Goal: Task Accomplishment & Management: Complete application form

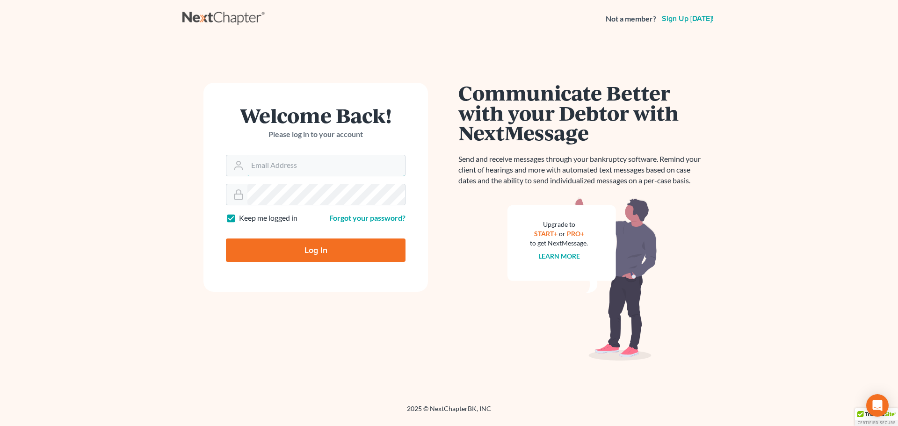
type input "[EMAIL_ADDRESS][DOMAIN_NAME]"
click at [323, 251] on input "Log In" at bounding box center [316, 250] width 180 height 23
type input "Thinking..."
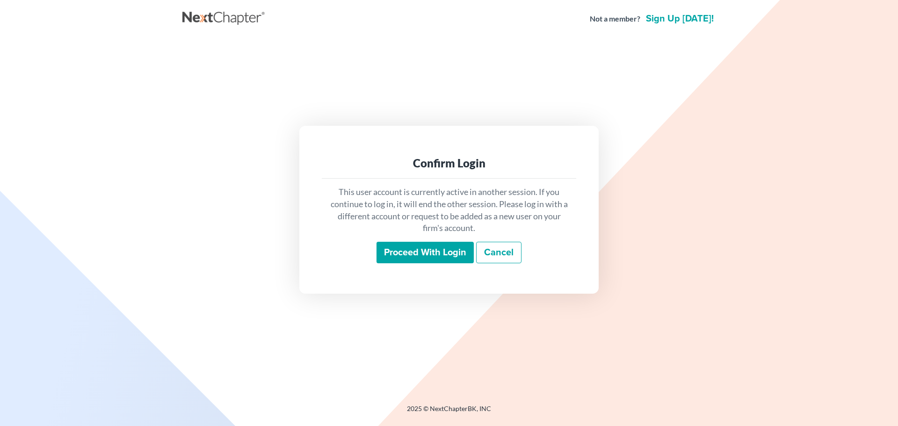
click at [405, 249] on input "Proceed with login" at bounding box center [425, 253] width 97 height 22
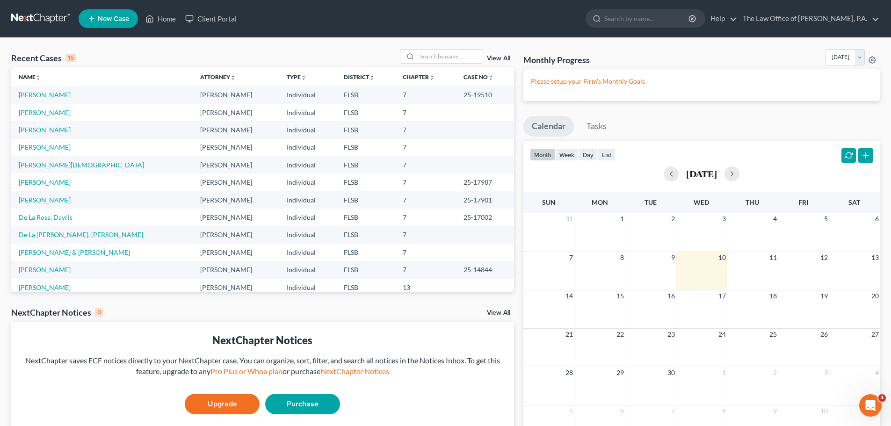
click at [62, 127] on link "[PERSON_NAME]" at bounding box center [45, 130] width 52 height 8
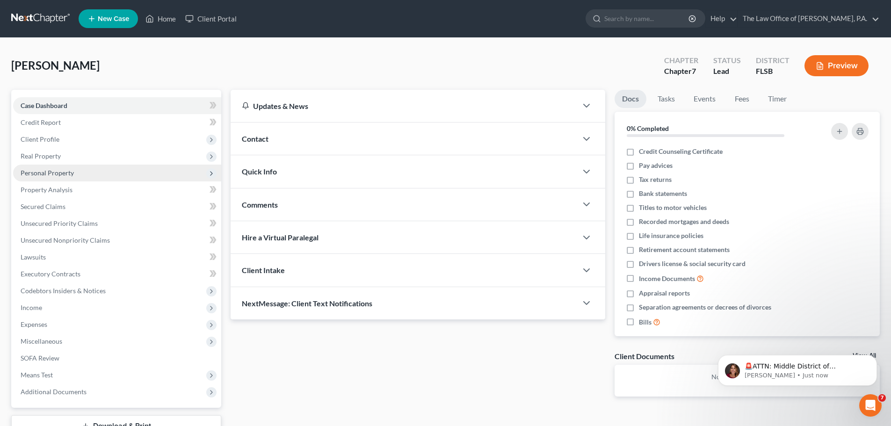
click at [59, 172] on span "Personal Property" at bounding box center [47, 173] width 53 height 8
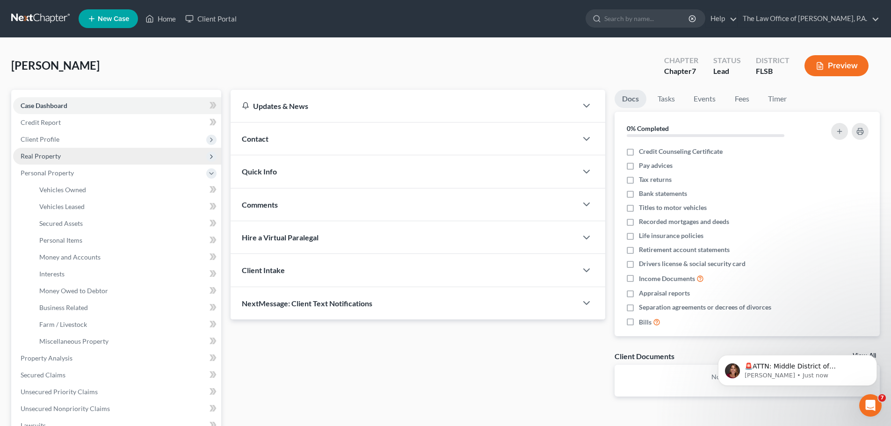
click at [47, 156] on span "Real Property" at bounding box center [41, 156] width 40 height 8
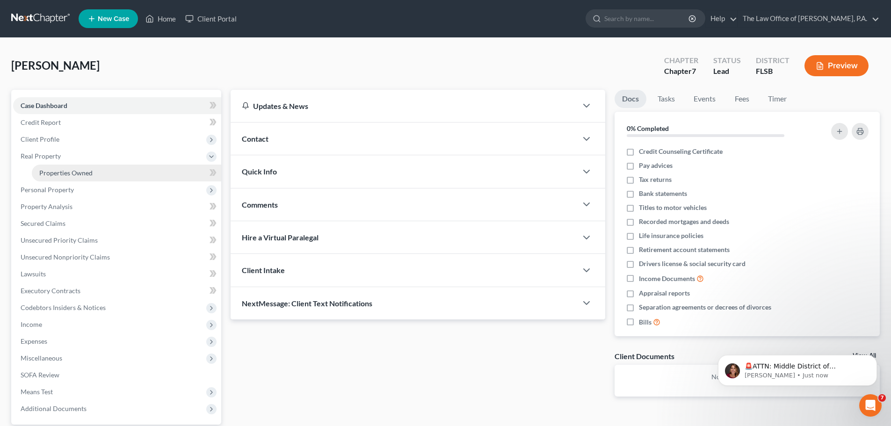
click at [50, 177] on link "Properties Owned" at bounding box center [127, 173] width 190 height 17
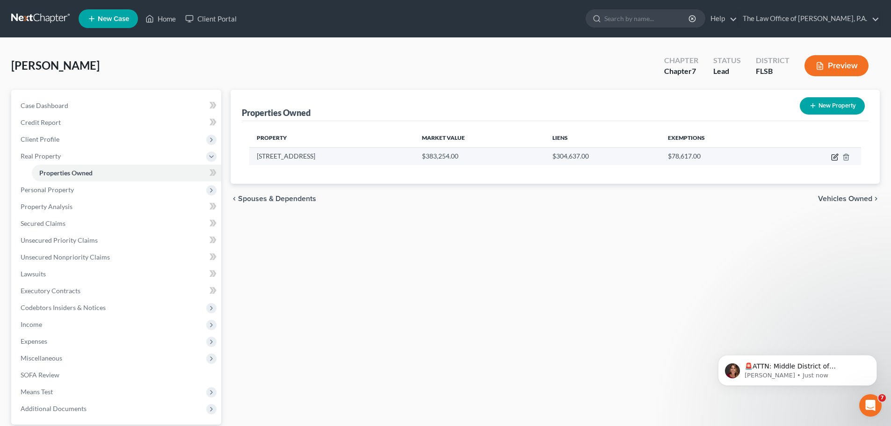
click at [835, 158] on icon "button" at bounding box center [836, 156] width 4 height 4
select select "9"
select select "0"
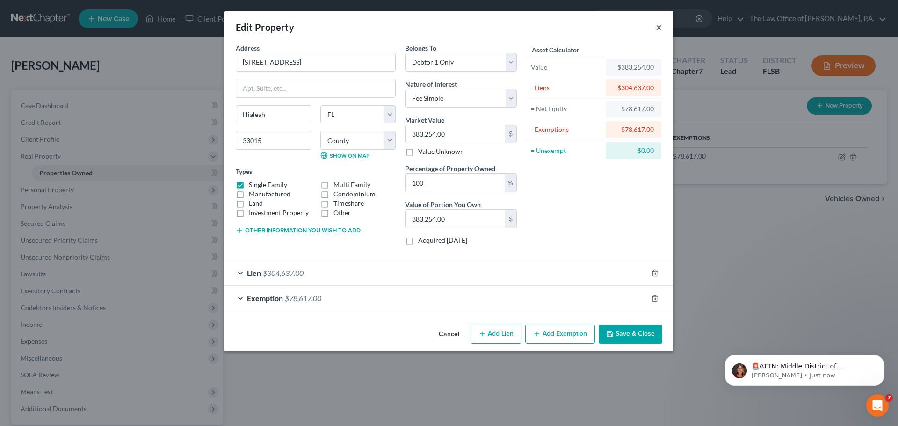
click at [658, 32] on button "×" at bounding box center [659, 27] width 7 height 11
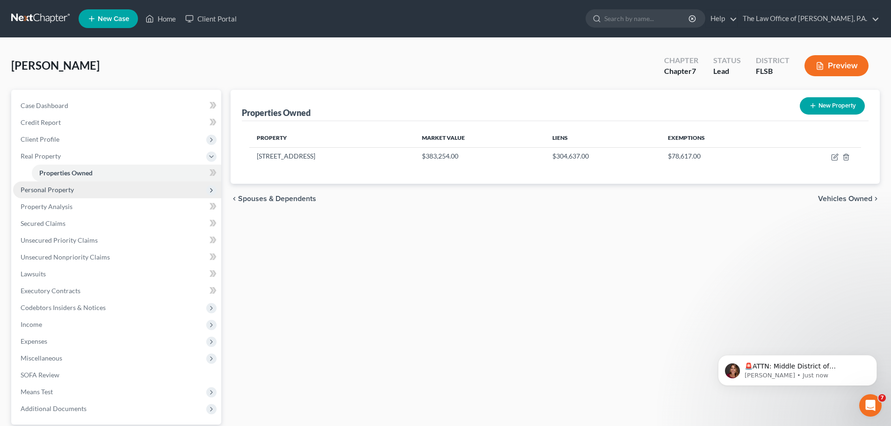
click at [48, 182] on span "Personal Property" at bounding box center [117, 190] width 208 height 17
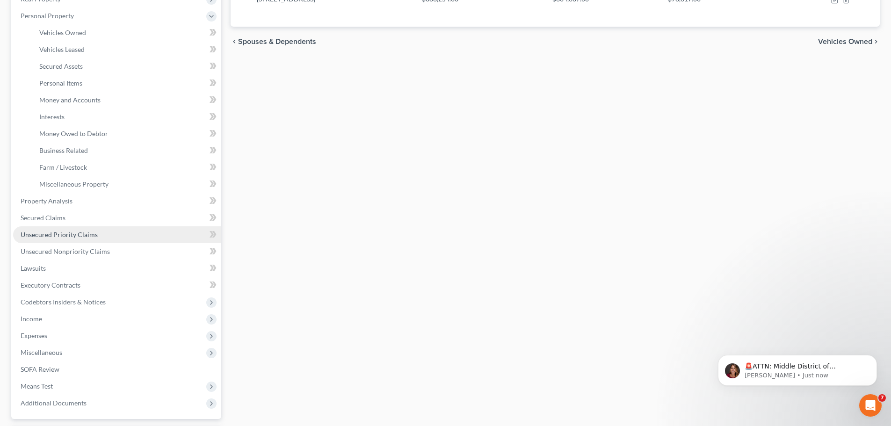
scroll to position [187, 0]
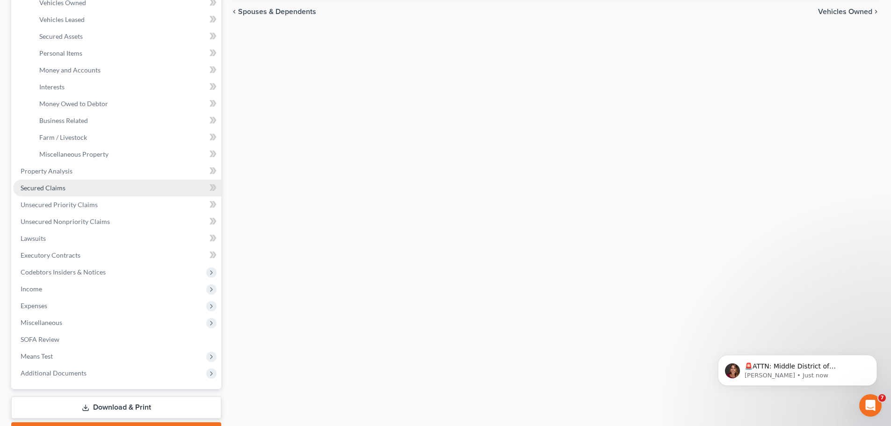
click at [82, 181] on link "Secured Claims" at bounding box center [117, 188] width 208 height 17
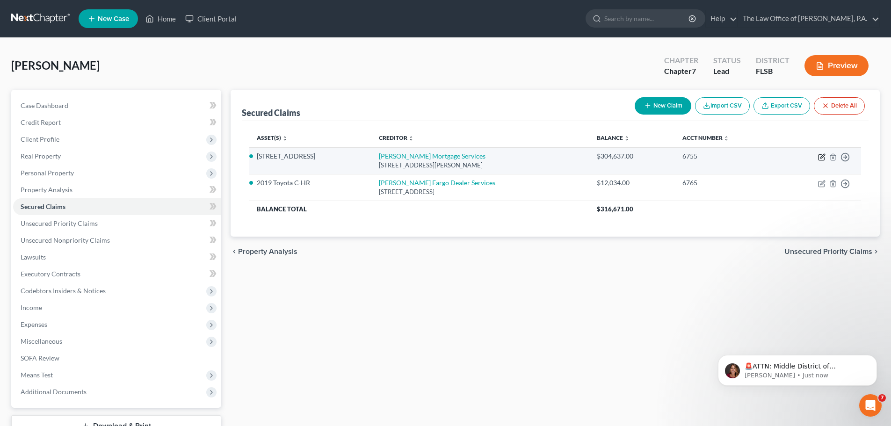
click at [820, 158] on icon "button" at bounding box center [821, 156] width 7 height 7
select select "4"
select select "8"
select select "0"
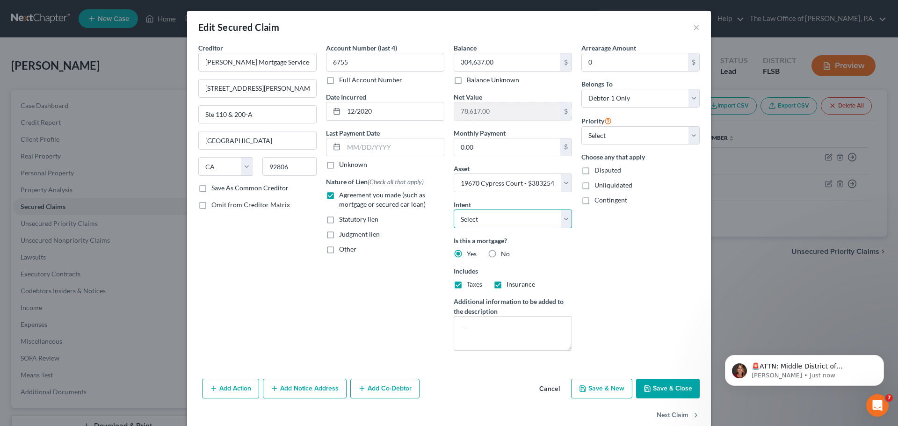
click at [474, 220] on select "Select Surrender Redeem Reaffirm Avoid Other" at bounding box center [513, 219] width 118 height 19
select select "2"
click at [454, 210] on select "Select Surrender Redeem Reaffirm Avoid Other" at bounding box center [513, 219] width 118 height 19
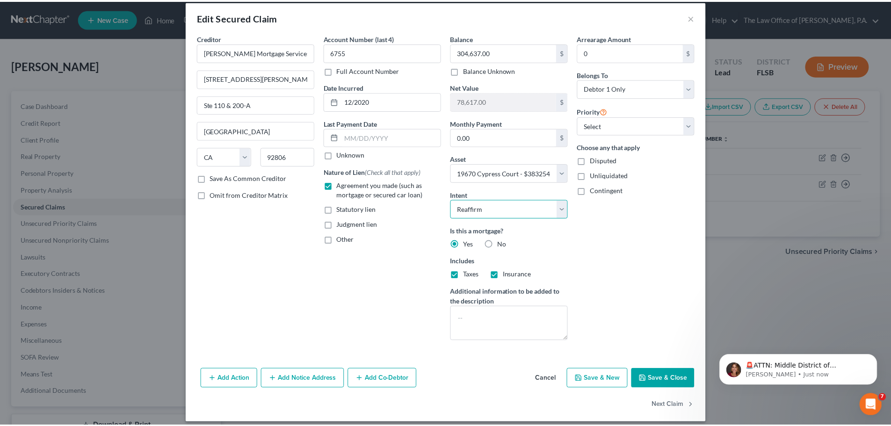
scroll to position [18, 0]
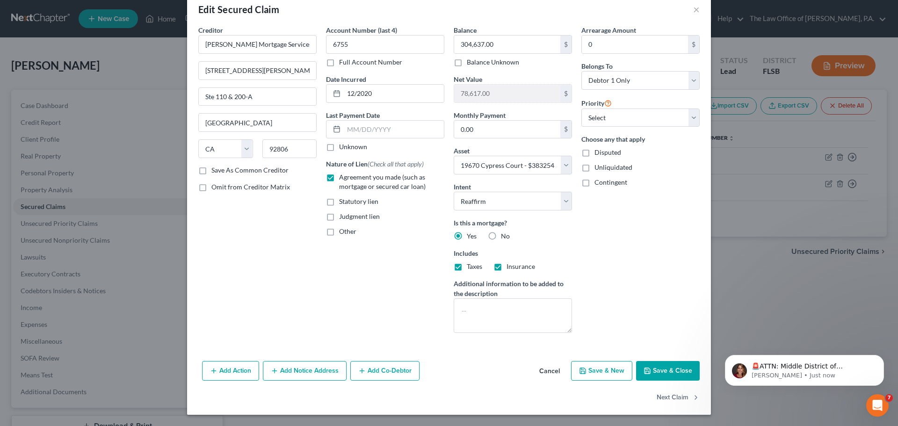
click at [676, 372] on button "Save & Close" at bounding box center [668, 371] width 64 height 20
select select
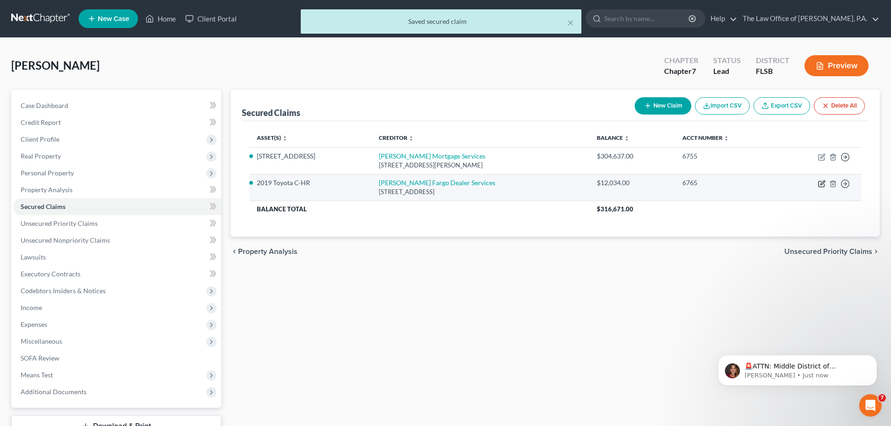
click at [823, 184] on icon "button" at bounding box center [823, 183] width 4 height 4
select select "28"
select select "2"
select select "0"
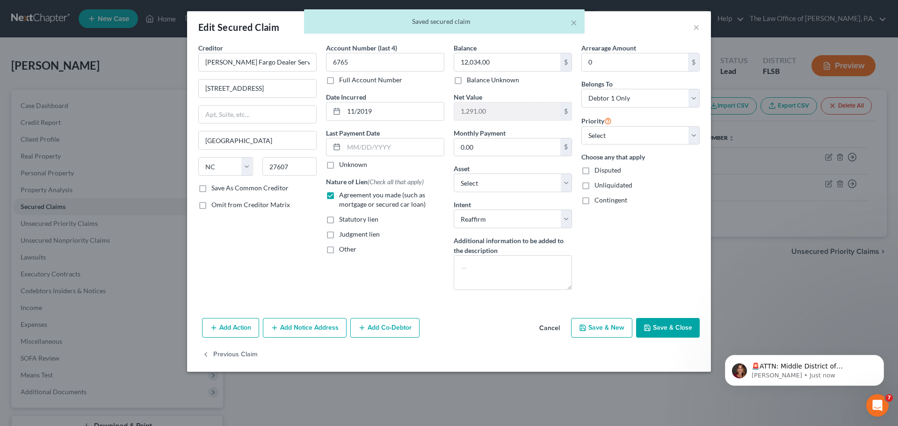
click at [682, 332] on button "Save & Close" at bounding box center [668, 328] width 64 height 20
select select "11"
